Goal: Information Seeking & Learning: Find specific page/section

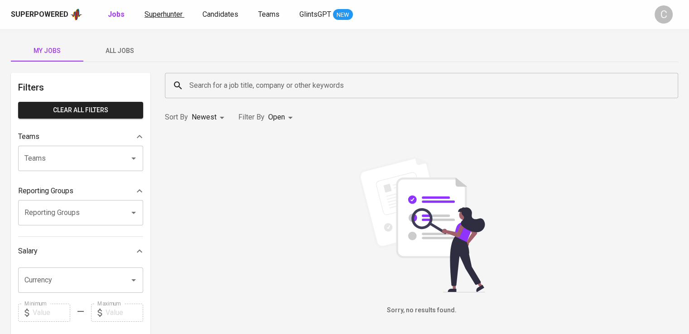
click at [164, 10] on span "Superhunter" at bounding box center [164, 14] width 38 height 9
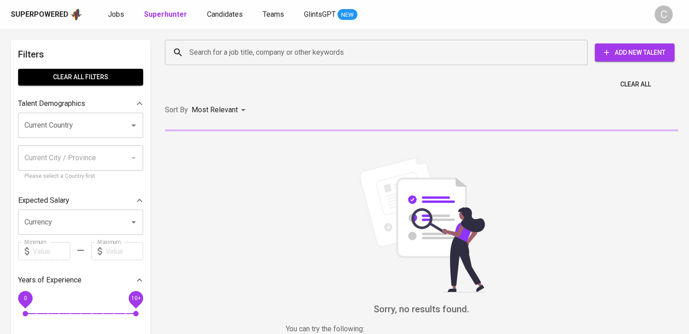
click at [308, 57] on input "Search for a job title, company or other keywords" at bounding box center [378, 52] width 383 height 17
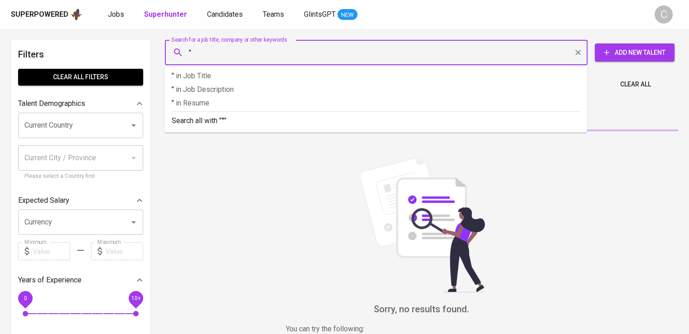
paste input "BARI INDAH GROUP"
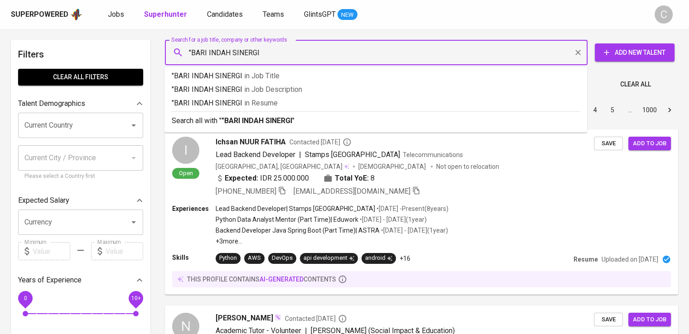
type input ""BARI INDAH SINERGI""
click at [277, 100] on span "in [GEOGRAPHIC_DATA]" at bounding box center [264, 103] width 34 height 9
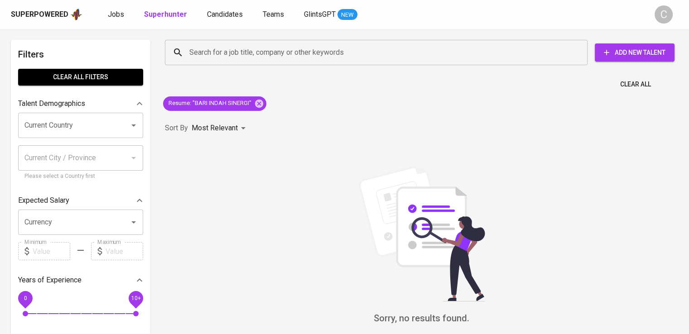
click at [584, 129] on div "Sort By Most Relevant MOST_RELEVANT" at bounding box center [422, 129] width 524 height 28
click at [257, 107] on icon at bounding box center [259, 104] width 10 height 10
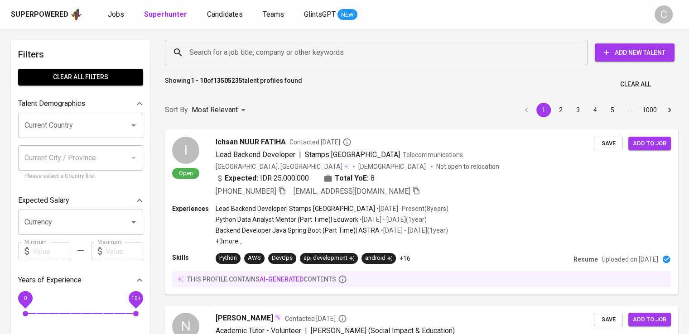
click at [243, 47] on input "Search for a job title, company or other keywords" at bounding box center [378, 52] width 383 height 17
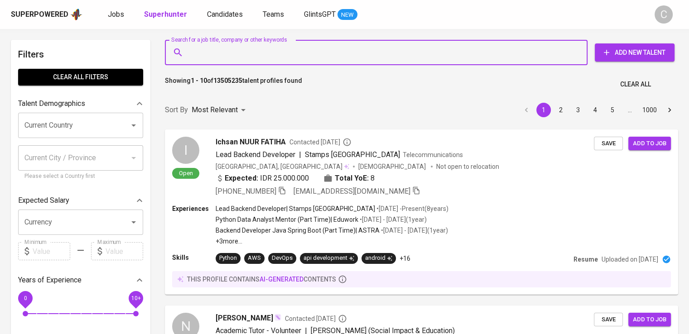
click at [243, 47] on input "Search for a job title, company or other keywords" at bounding box center [378, 52] width 383 height 17
type input ":"
paste input "Perfect Companion Indonesia"
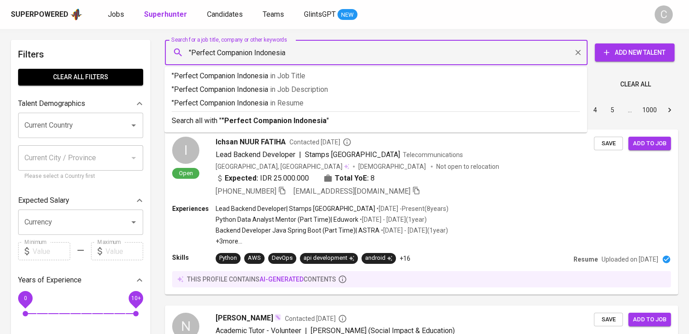
type input ""Perfect Companion Indonesia""
click at [353, 106] on p ""Perfect Companion Indonesia" in Resume" at bounding box center [376, 103] width 408 height 11
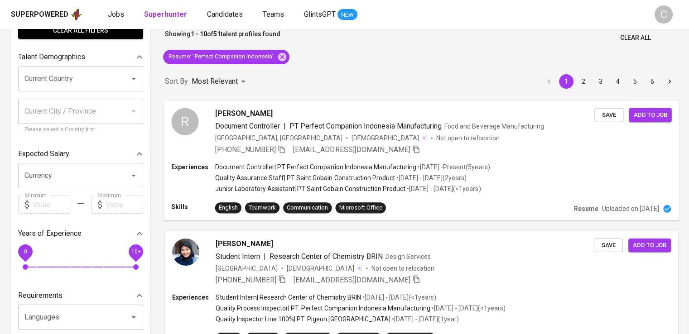
scroll to position [47, 0]
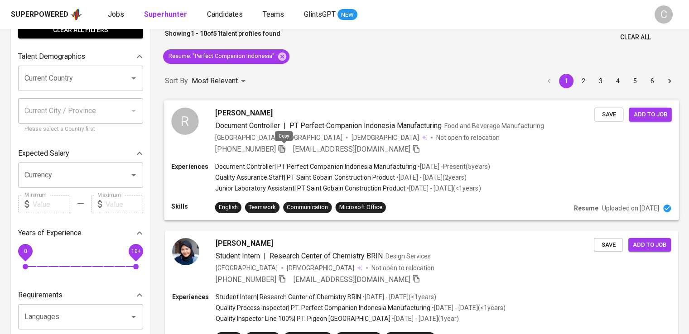
click at [280, 148] on icon "button" at bounding box center [282, 149] width 8 height 8
click at [285, 149] on icon "button" at bounding box center [282, 149] width 6 height 8
